Goal: Task Accomplishment & Management: Manage account settings

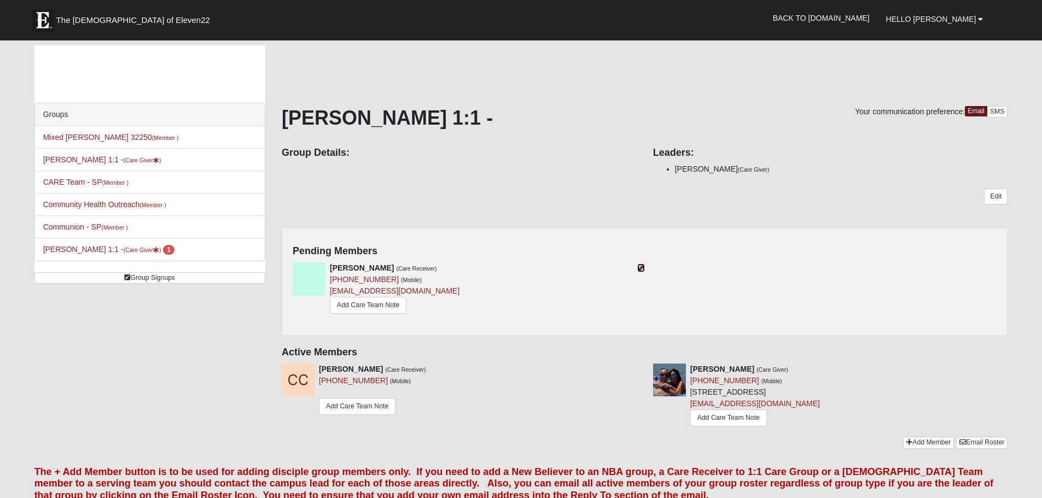
click at [642, 270] on icon at bounding box center [641, 268] width 8 height 8
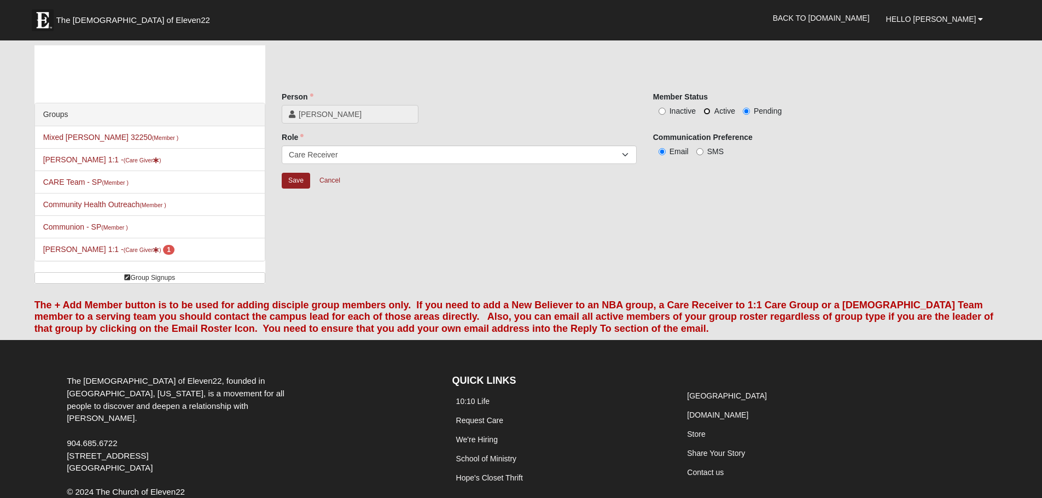
click at [708, 112] on input "Active" at bounding box center [706, 111] width 7 height 7
radio input "true"
click at [305, 185] on input "Save" at bounding box center [296, 181] width 28 height 16
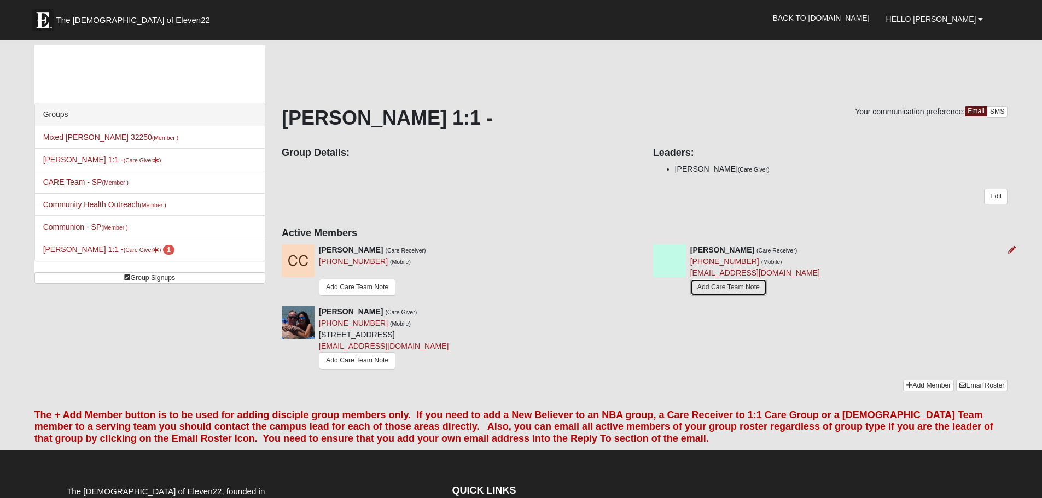
click at [728, 287] on link "Add Care Team Note" at bounding box center [728, 287] width 77 height 17
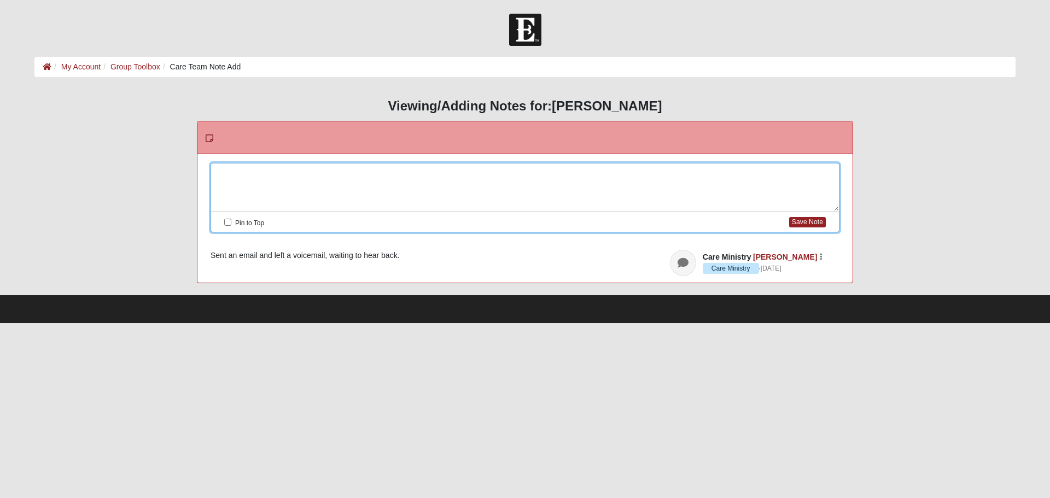
click at [370, 176] on div at bounding box center [525, 188] width 628 height 48
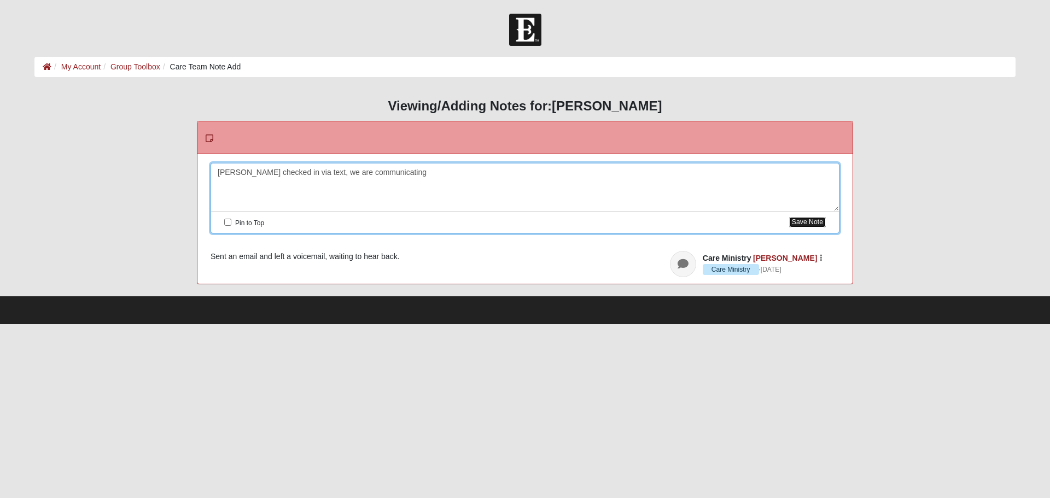
click at [807, 219] on button "Save Note" at bounding box center [807, 222] width 37 height 10
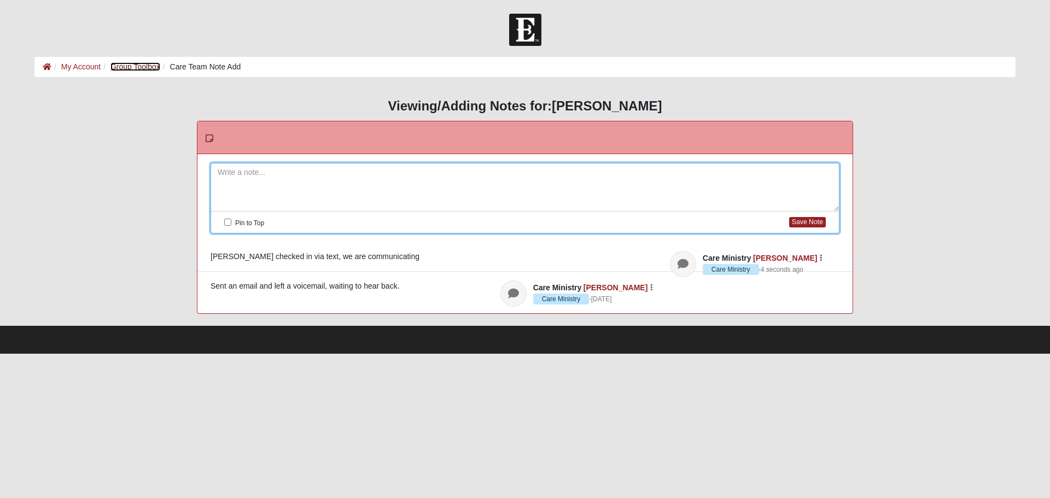
click at [124, 68] on link "Group Toolbox" at bounding box center [136, 66] width 50 height 9
